Goal: Information Seeking & Learning: Learn about a topic

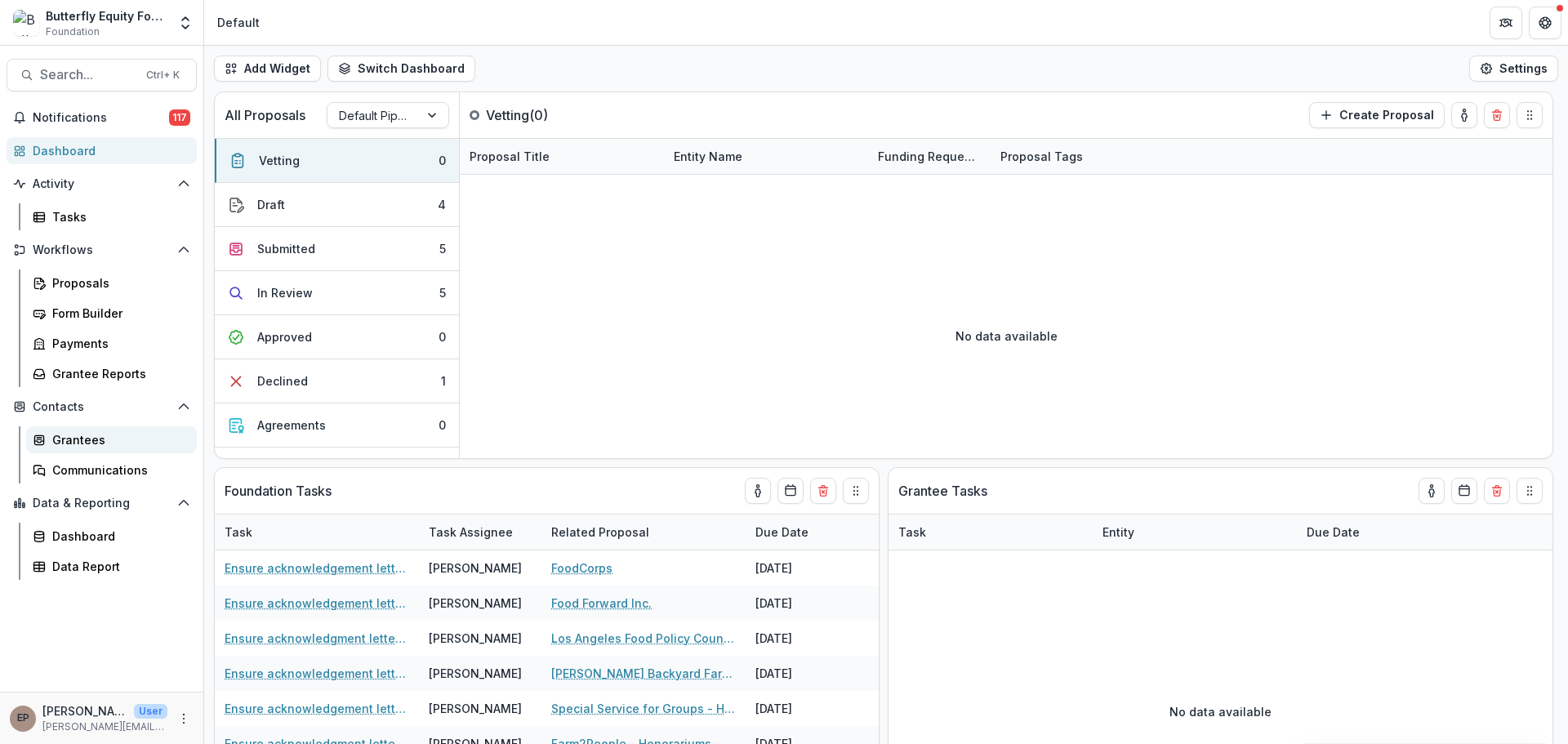
click at [99, 439] on div "Grantees" at bounding box center [118, 440] width 132 height 17
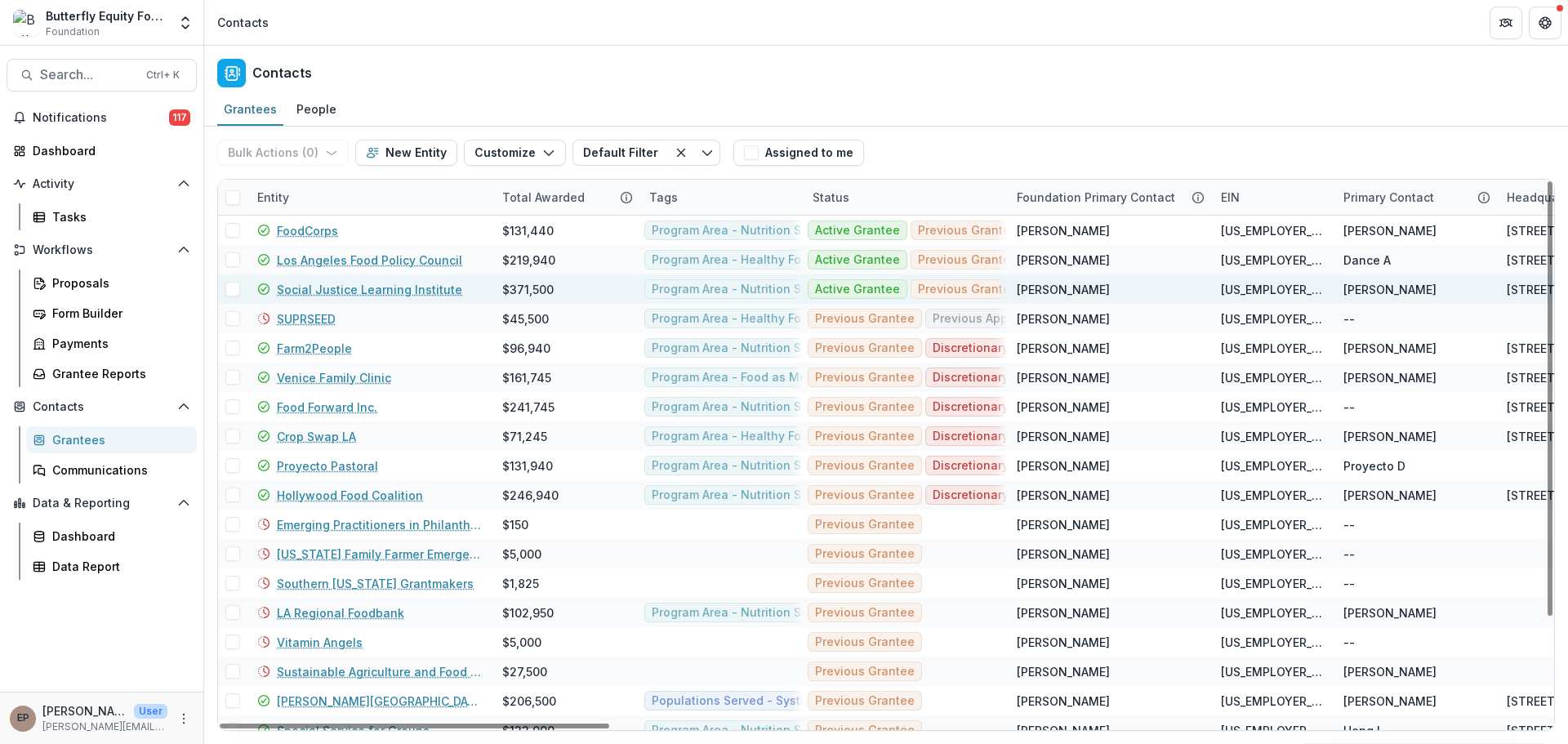
click at [288, 286] on link "Social Justice Learning Institute" at bounding box center [369, 290] width 185 height 17
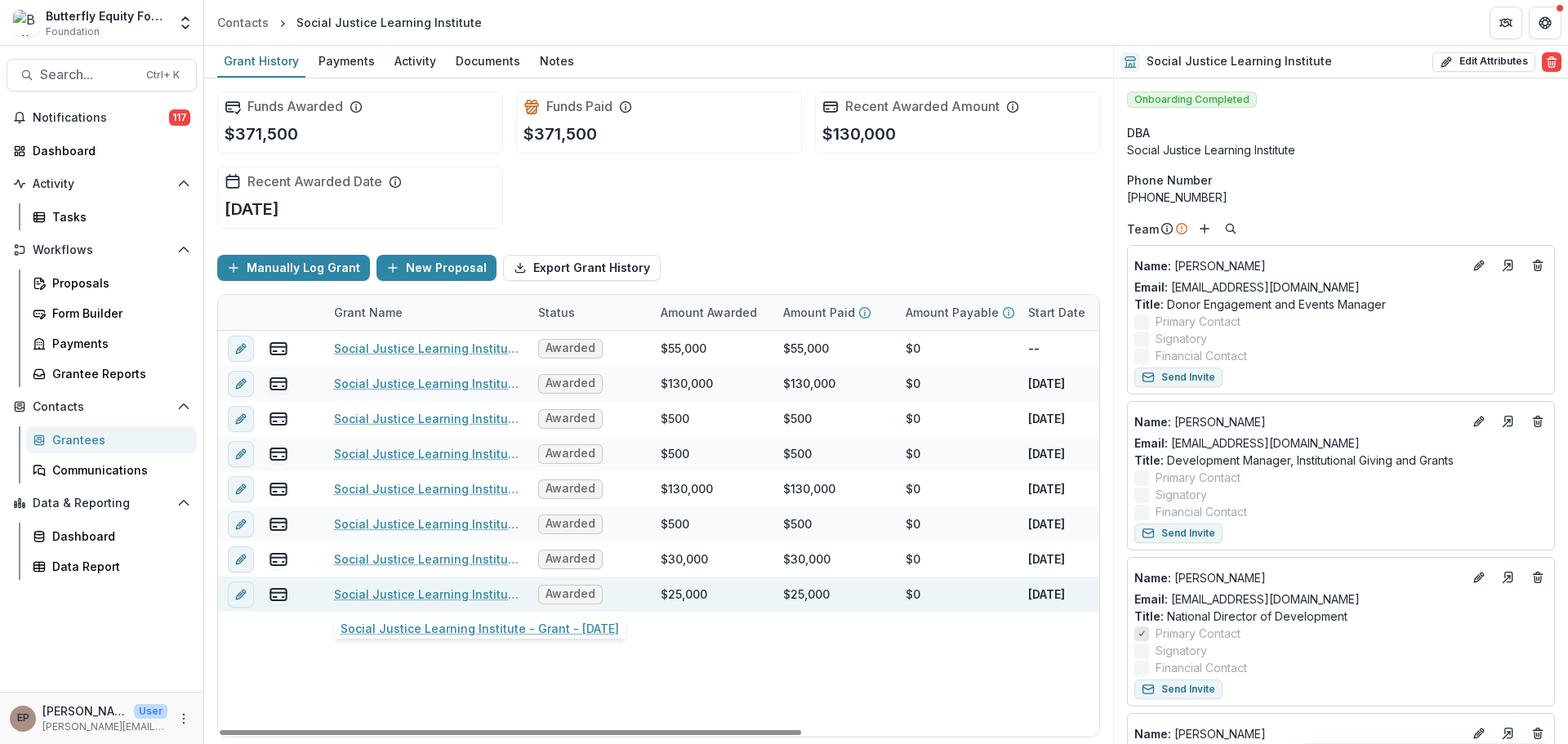
click at [399, 591] on link "Social Justice Learning Institute - Grant - [DATE]" at bounding box center [426, 595] width 184 height 17
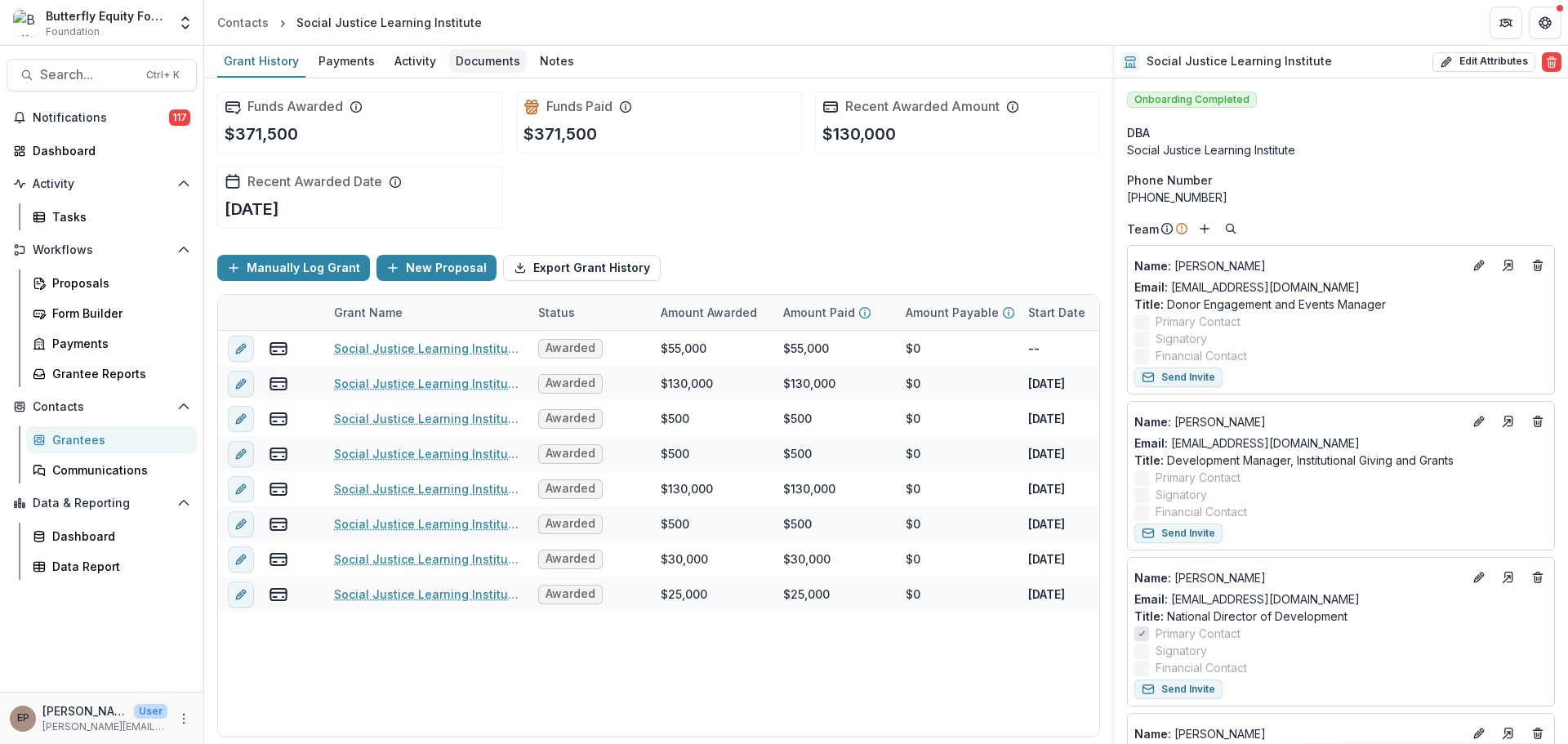
click at [509, 60] on div "Documents" at bounding box center [488, 60] width 78 height 24
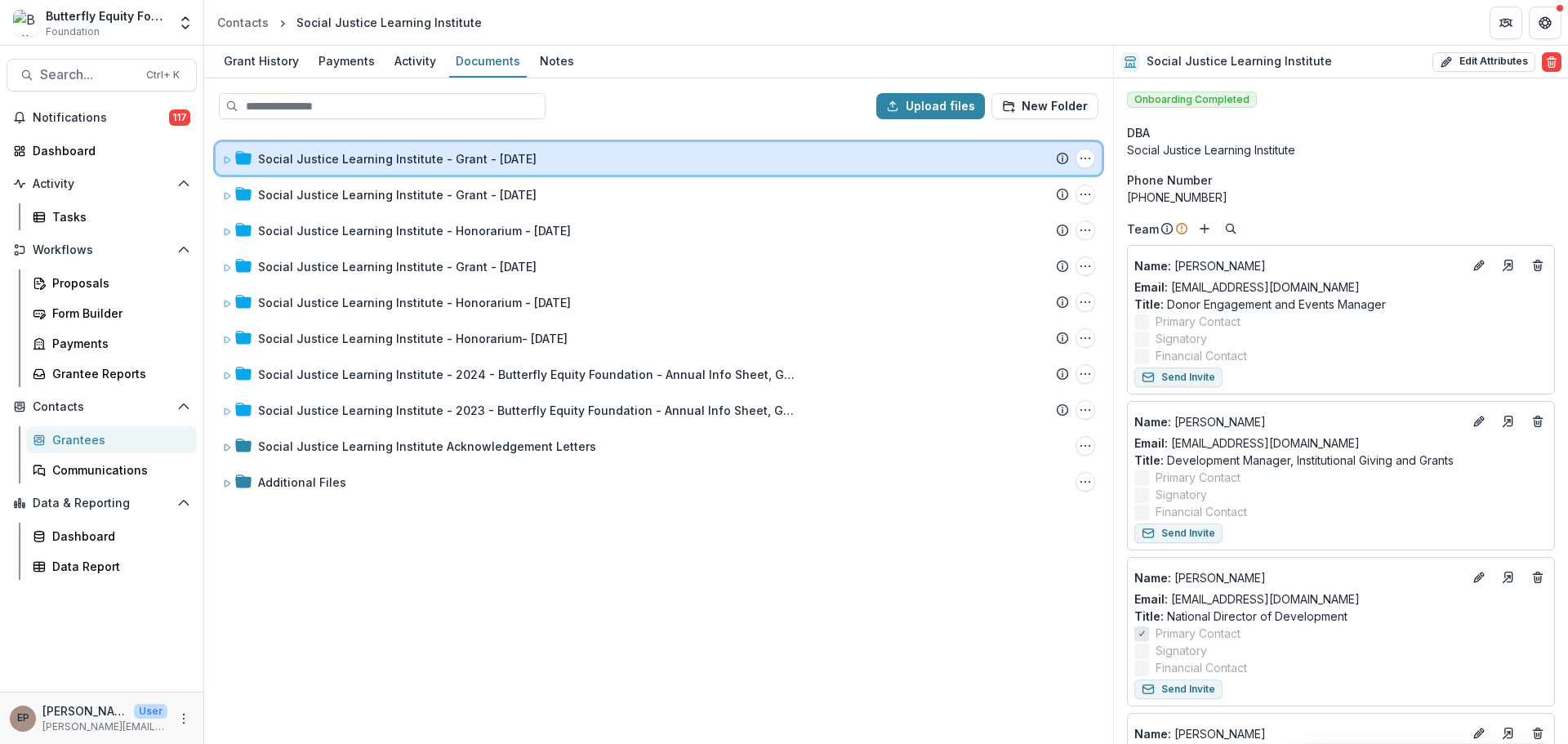
click at [254, 151] on div "Social Justice Learning Institute - Grant - [DATE]" at bounding box center [645, 159] width 847 height 17
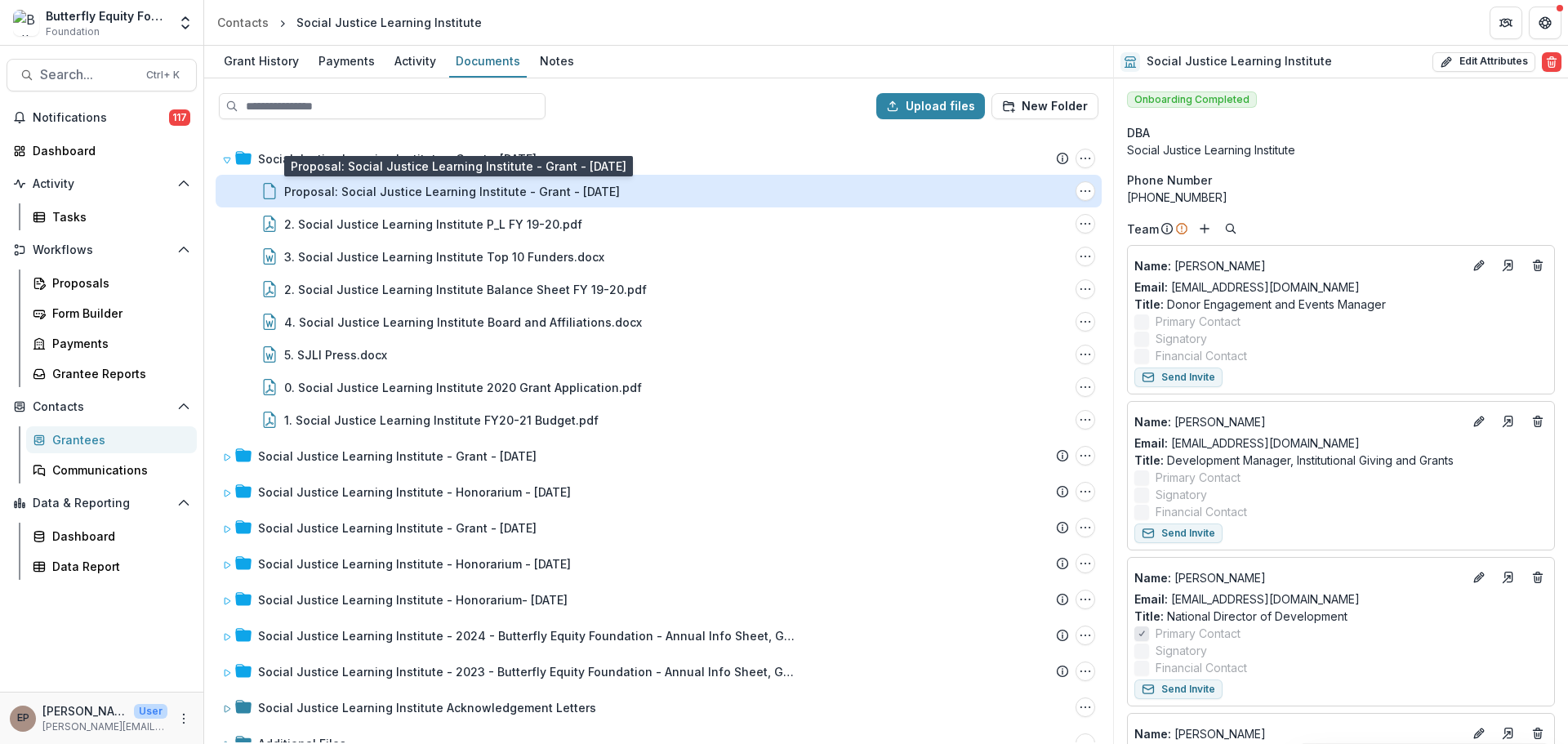
click at [358, 196] on div "Proposal: Social Justice Learning Institute - Grant - [DATE]" at bounding box center [452, 192] width 336 height 17
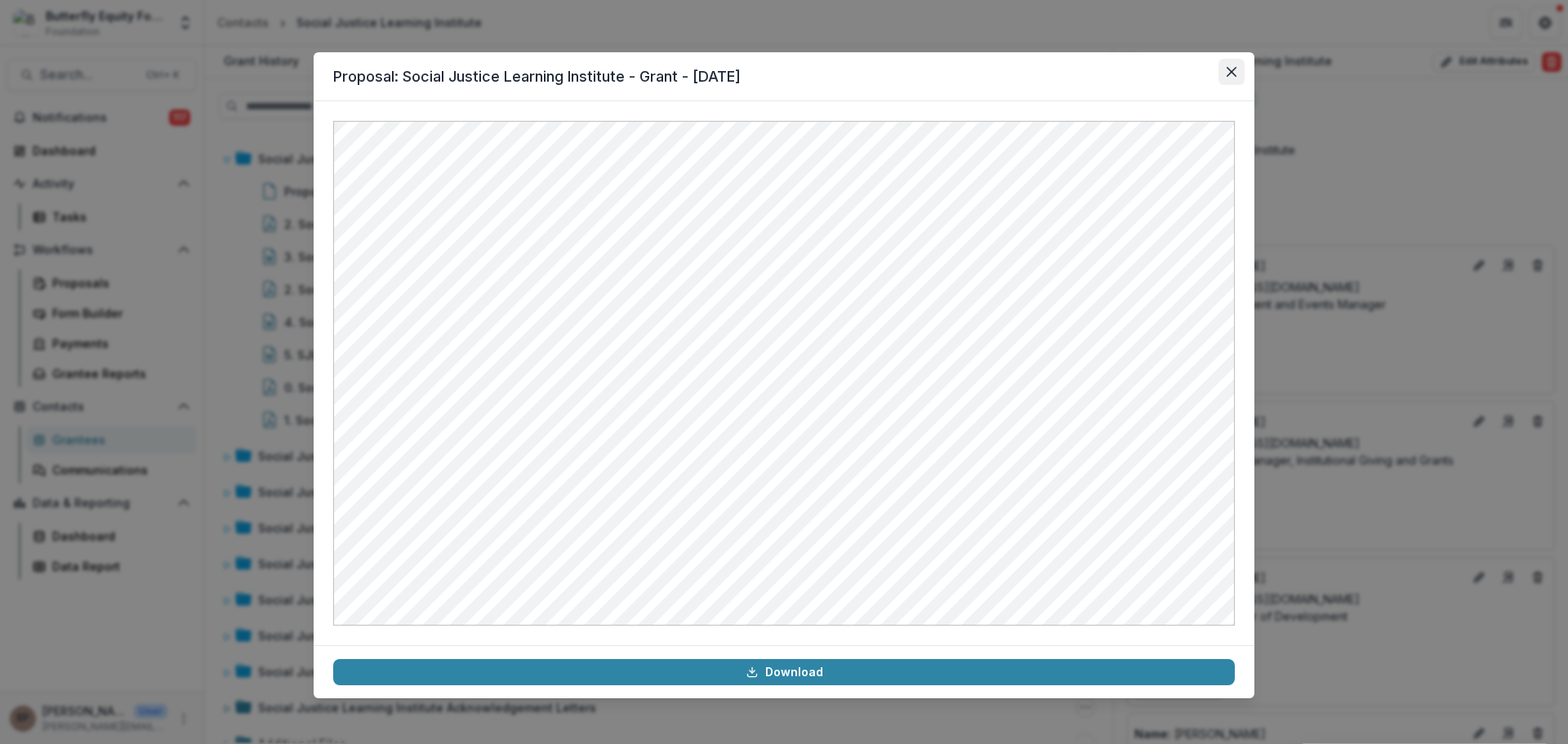
click at [1222, 65] on button "Close" at bounding box center [1232, 72] width 26 height 26
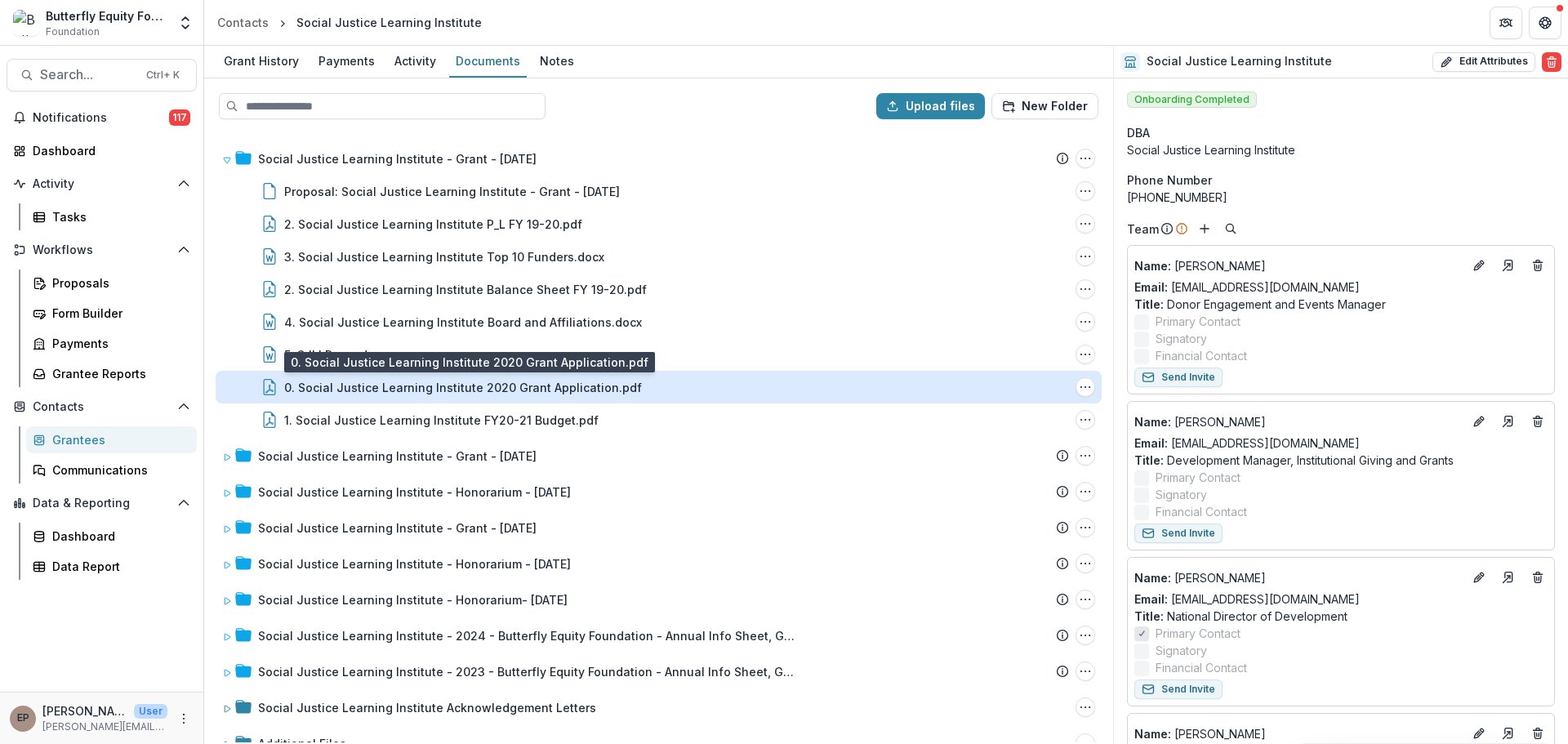
click at [386, 382] on div "0. Social Justice Learning Institute 2020 Grant Application.pdf" at bounding box center [464, 388] width 358 height 17
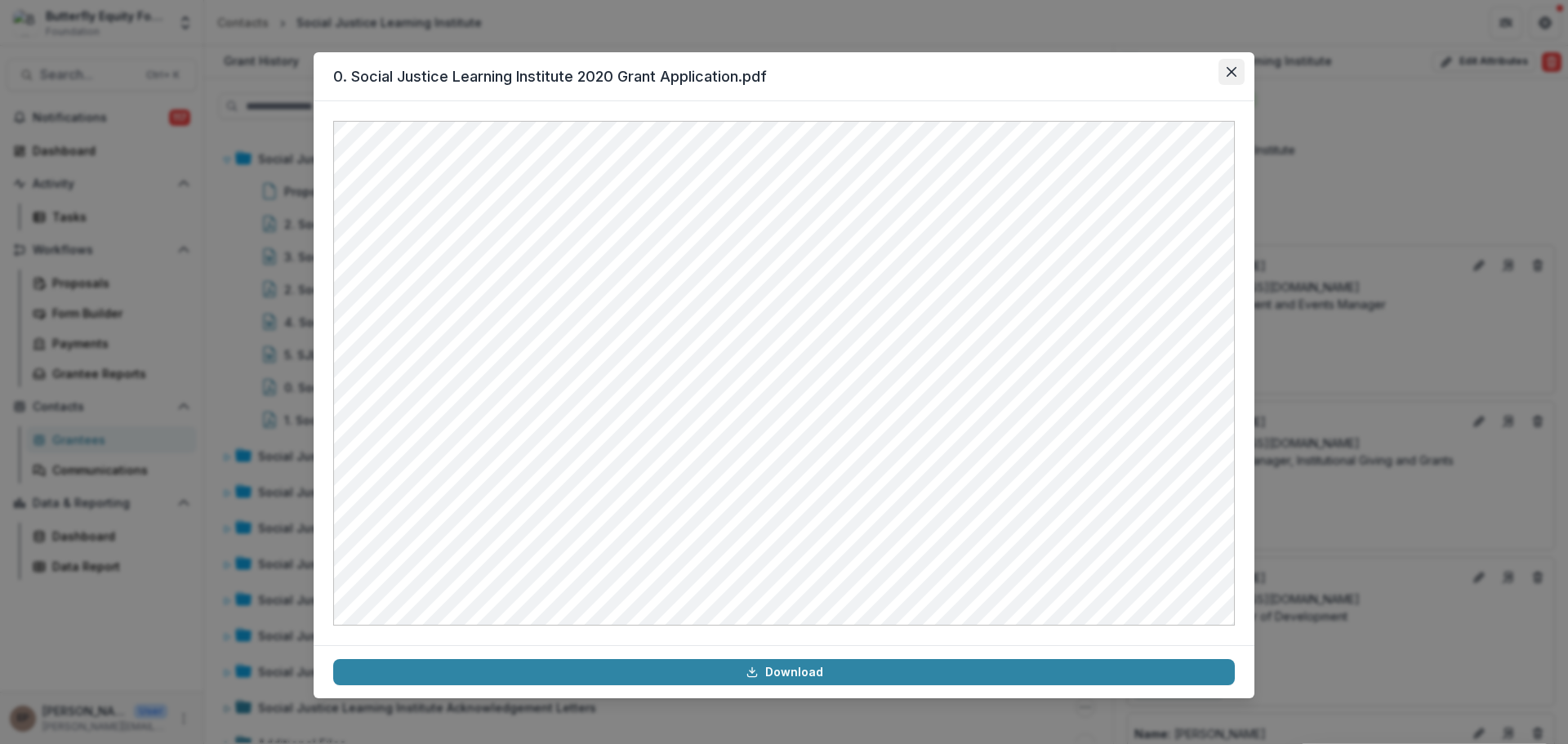
click at [1237, 67] on button "Close" at bounding box center [1232, 72] width 26 height 26
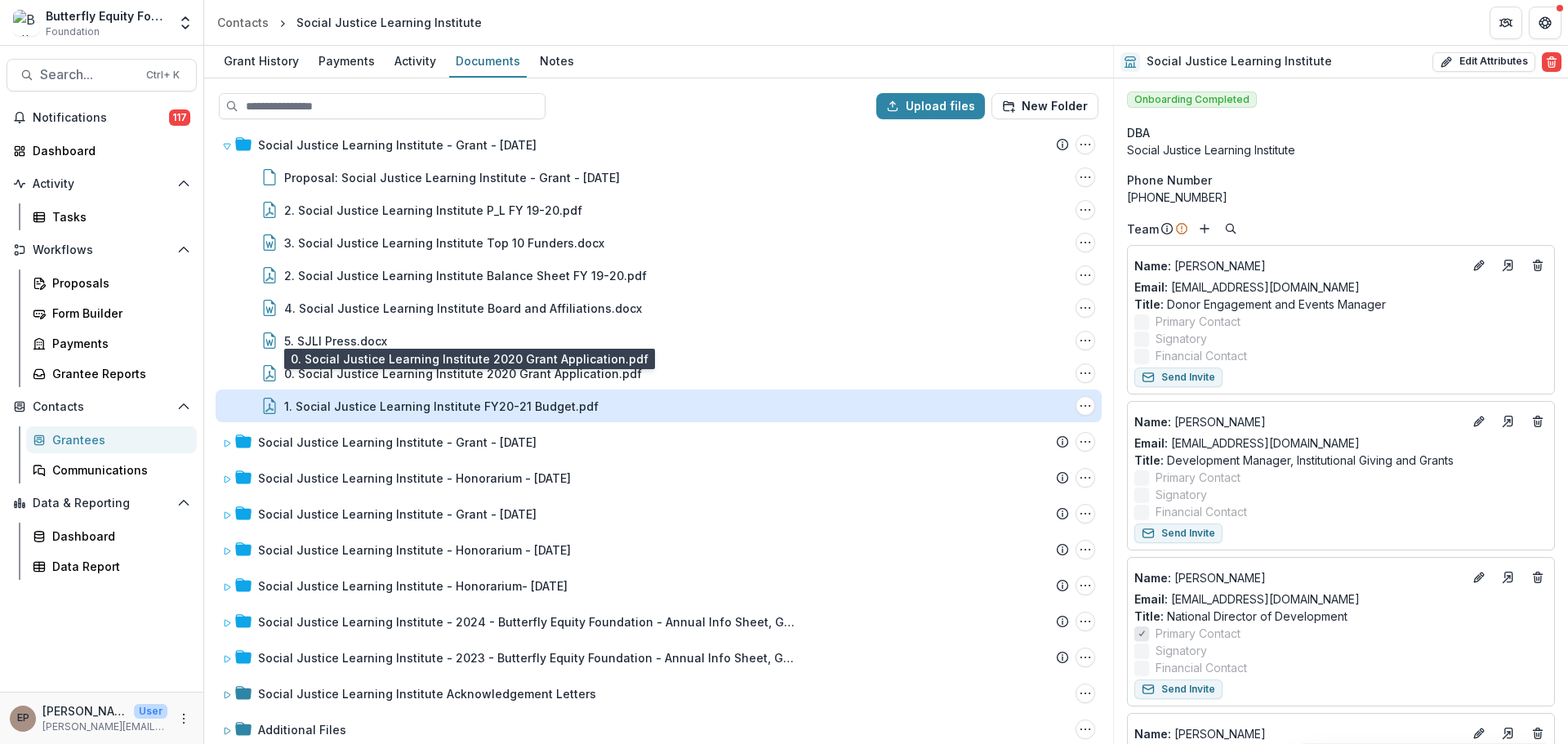
scroll to position [27, 0]
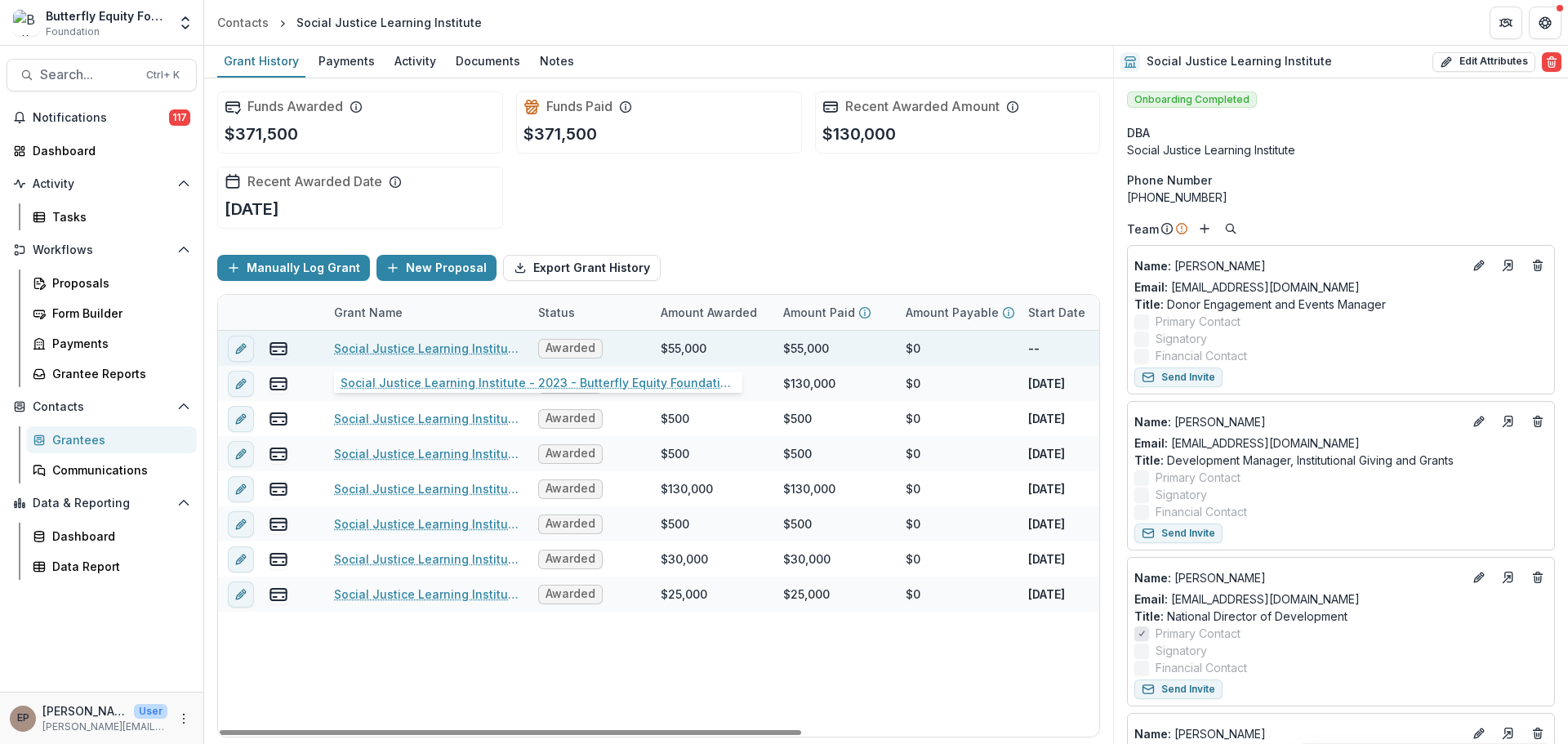
click at [363, 352] on link "Social Justice Learning Institute - 2023 - Butterfly Equity Foundation - Annual…" at bounding box center [426, 348] width 184 height 17
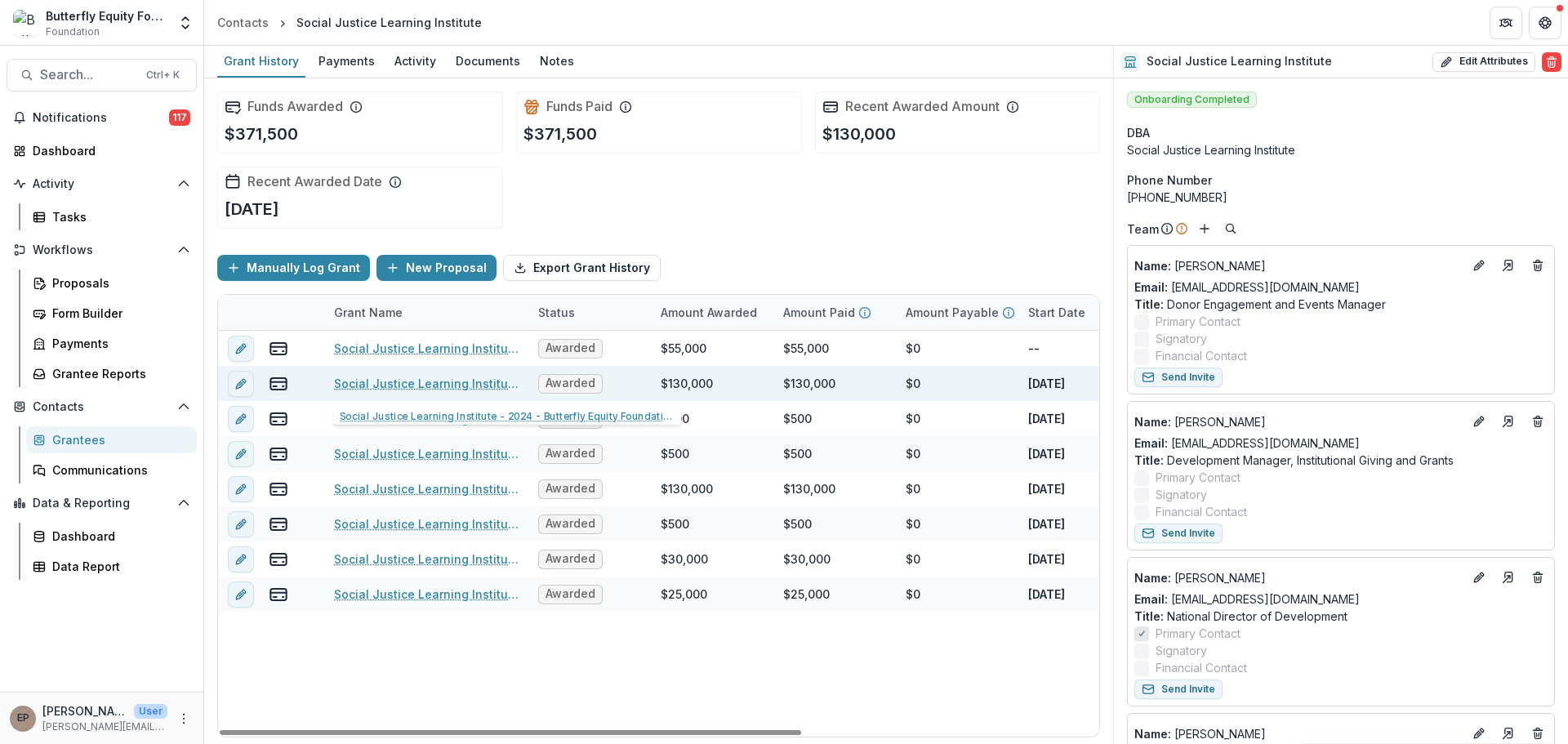
click at [472, 382] on link "Social Justice Learning Institute - 2024 - Butterfly Equity Foundation - Annual…" at bounding box center [426, 383] width 184 height 17
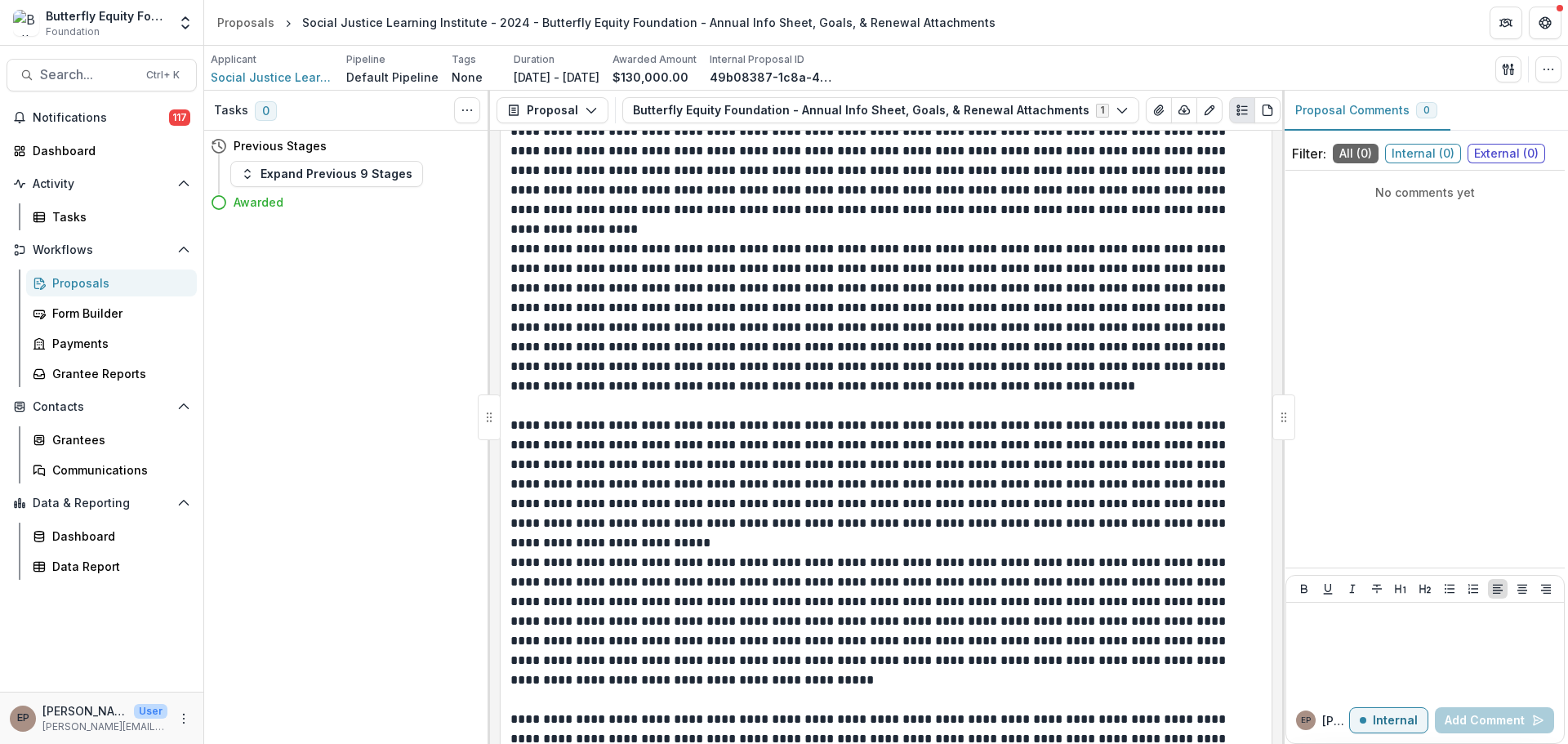
scroll to position [2614, 0]
